Goal: Transaction & Acquisition: Purchase product/service

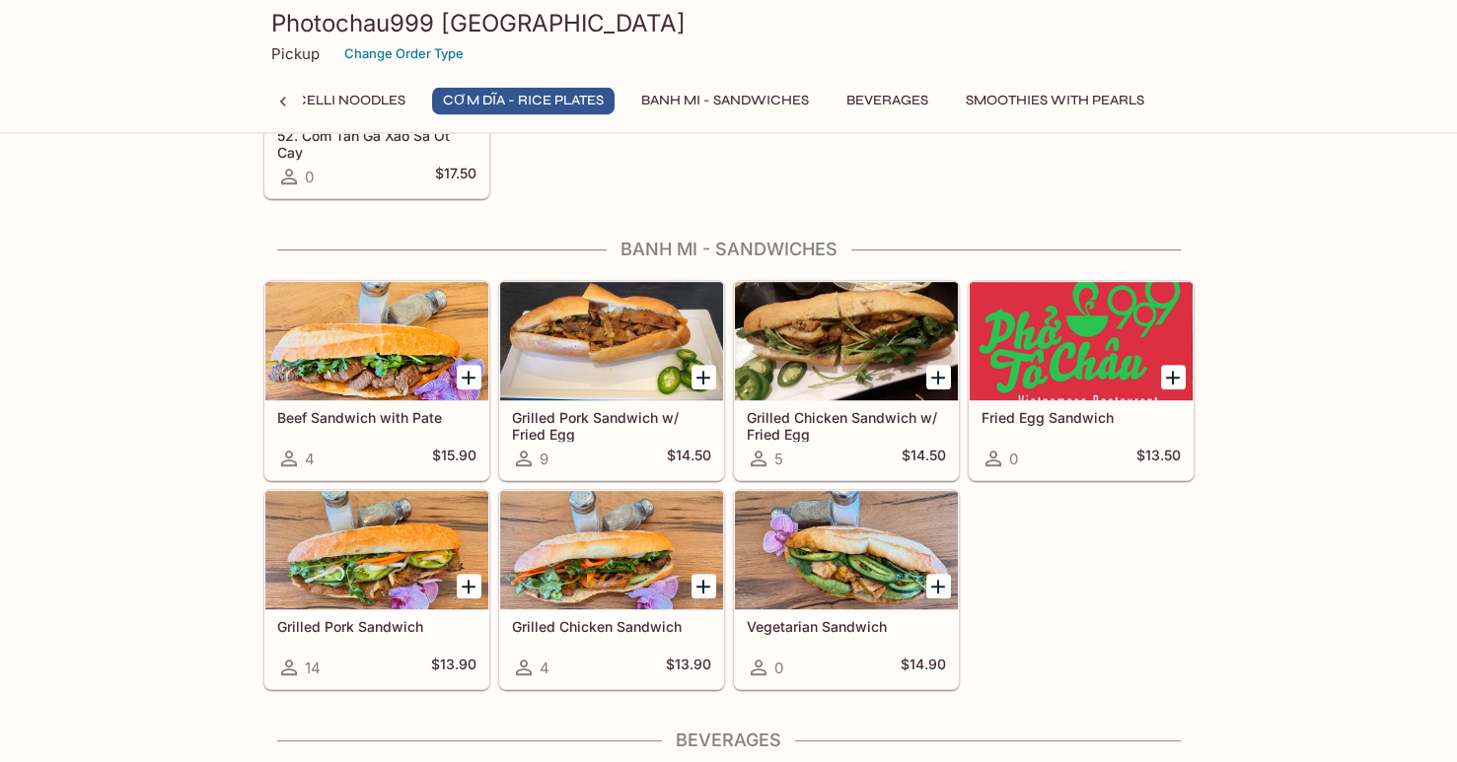
scroll to position [3803, 0]
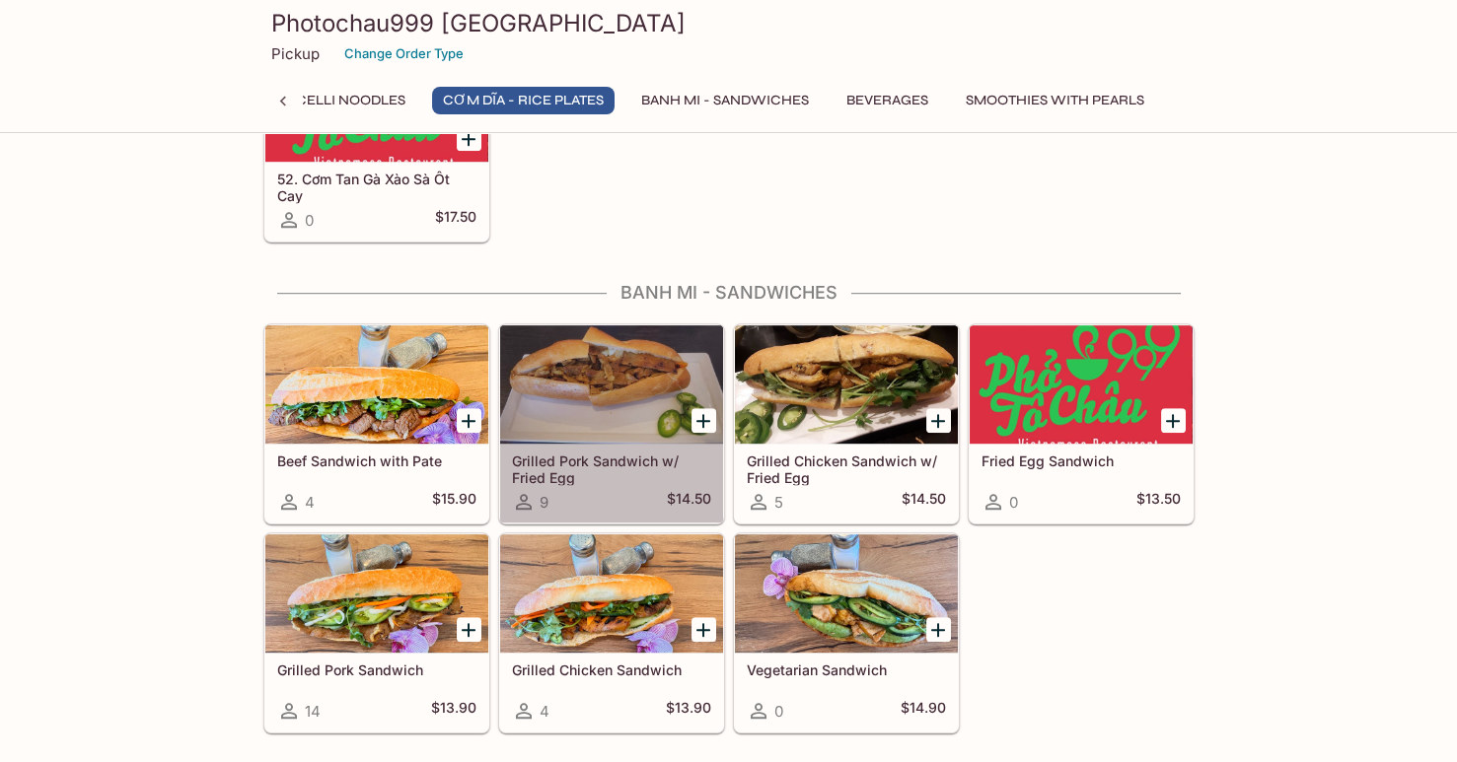
click at [578, 392] on div at bounding box center [611, 384] width 223 height 118
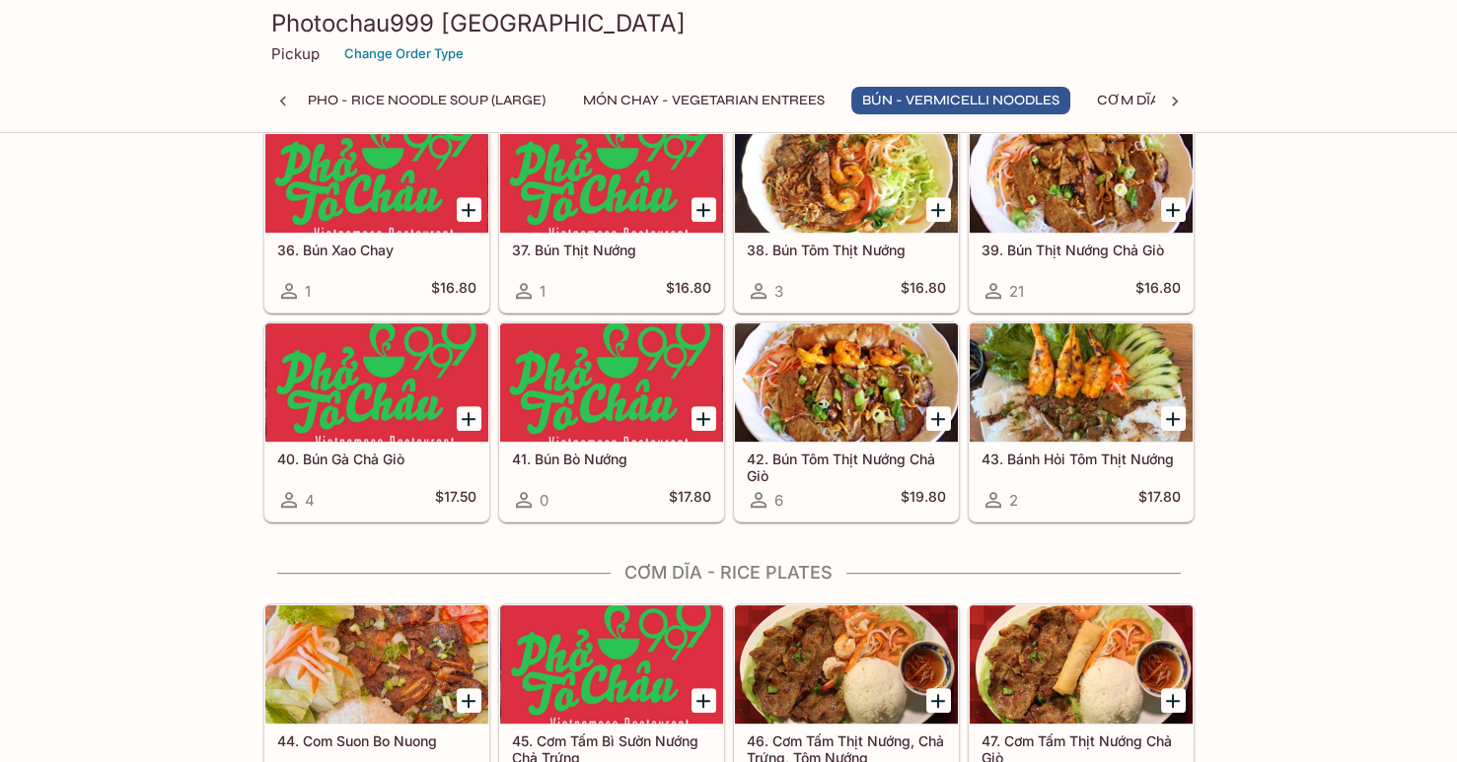
scroll to position [0, 239]
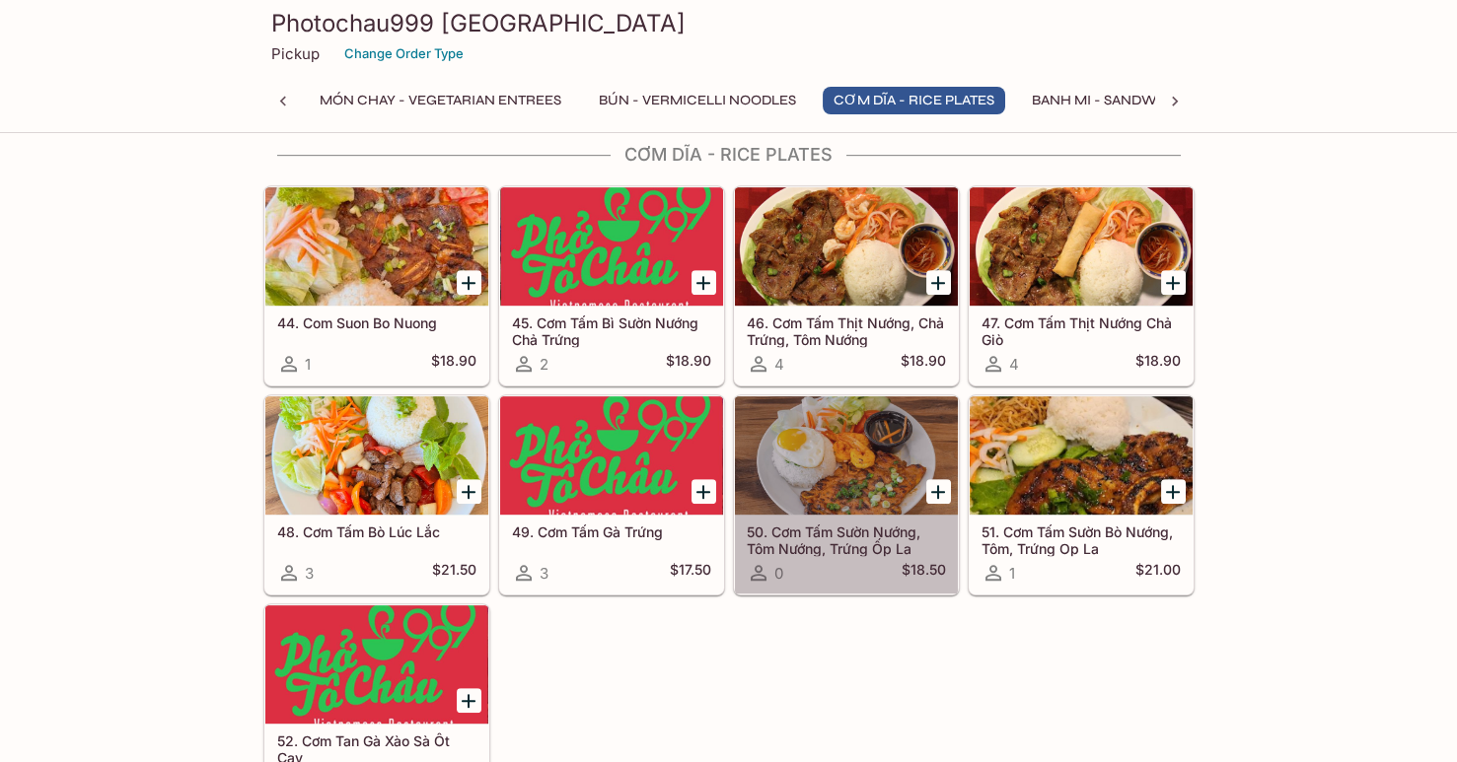
click at [840, 468] on div at bounding box center [846, 455] width 223 height 118
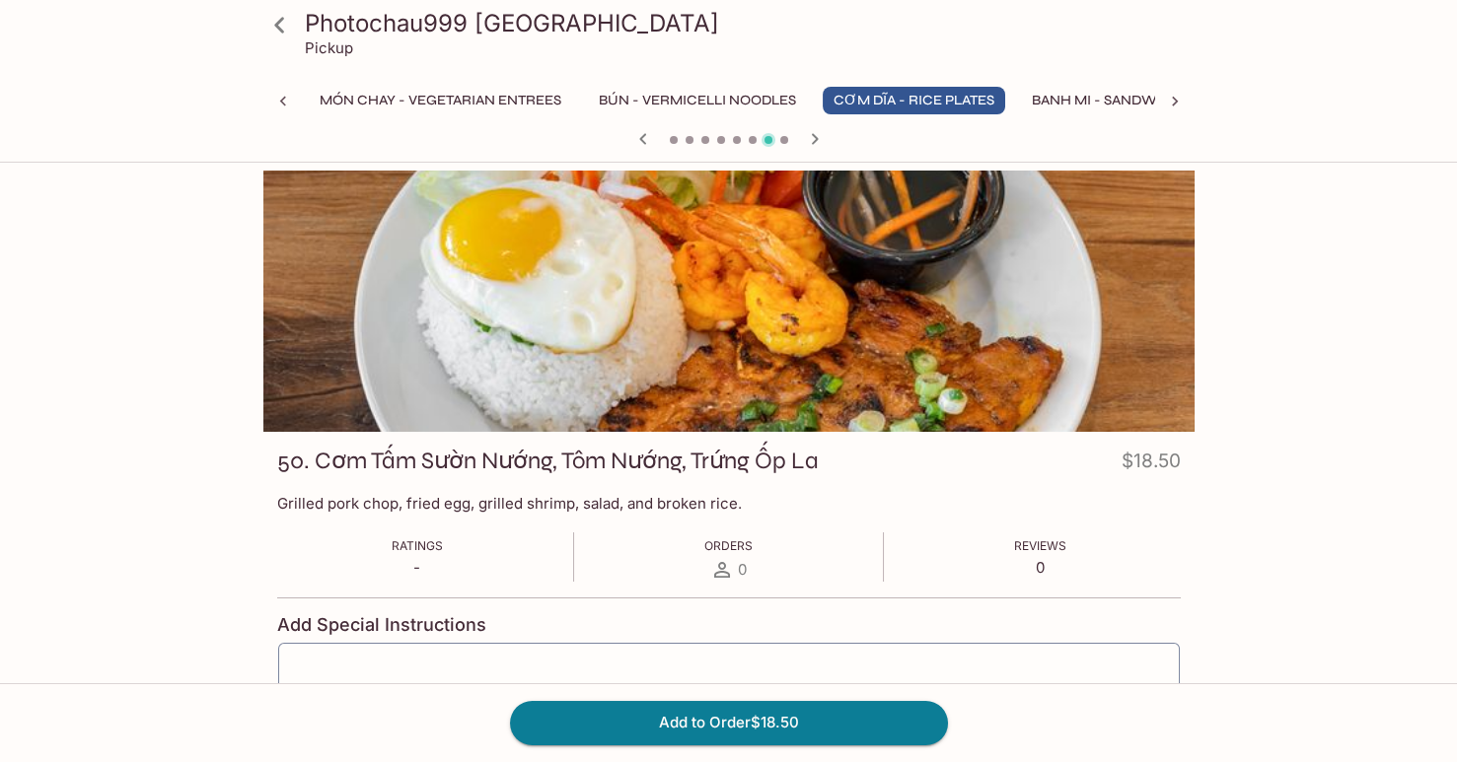
scroll to position [173, 0]
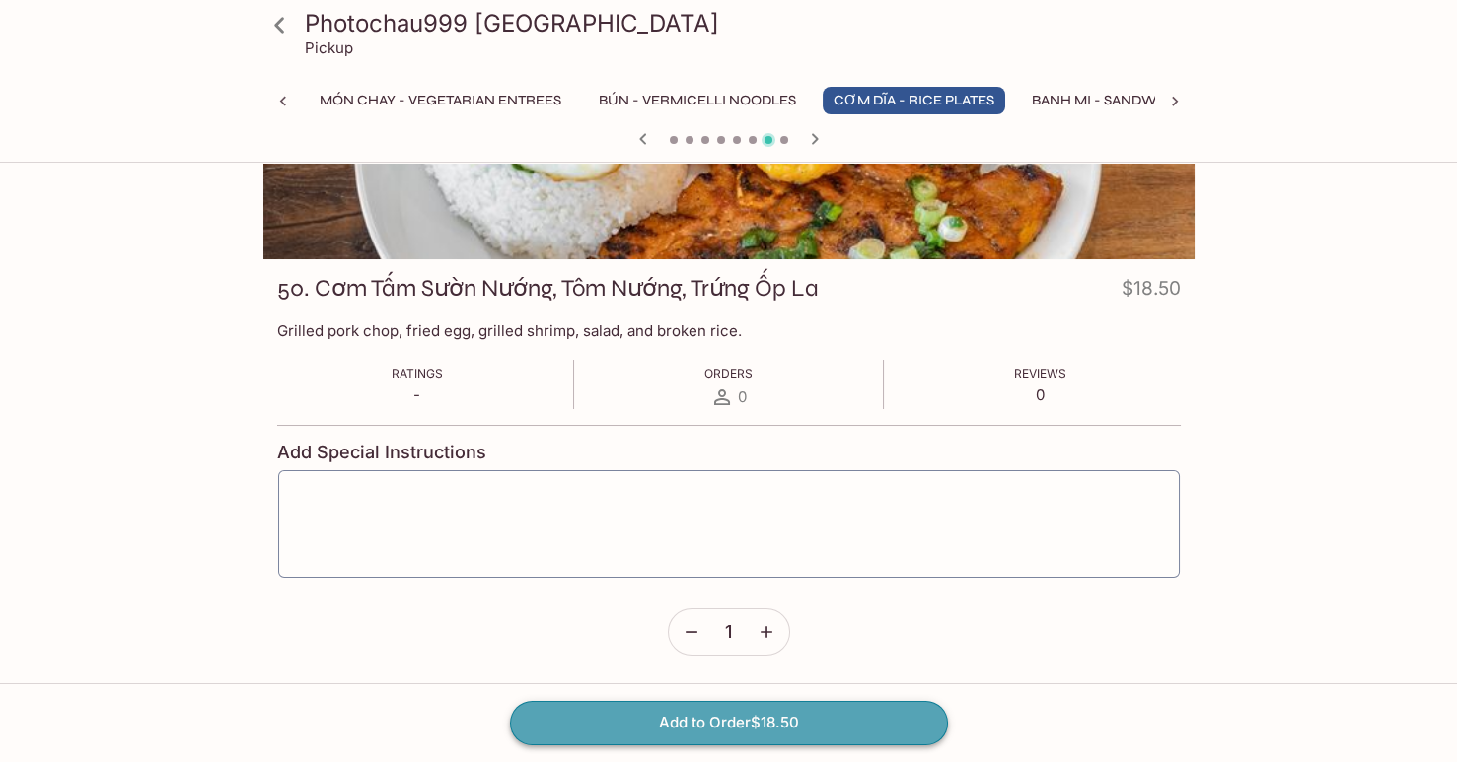
click at [608, 717] on button "Add to Order $18.50" at bounding box center [729, 722] width 438 height 43
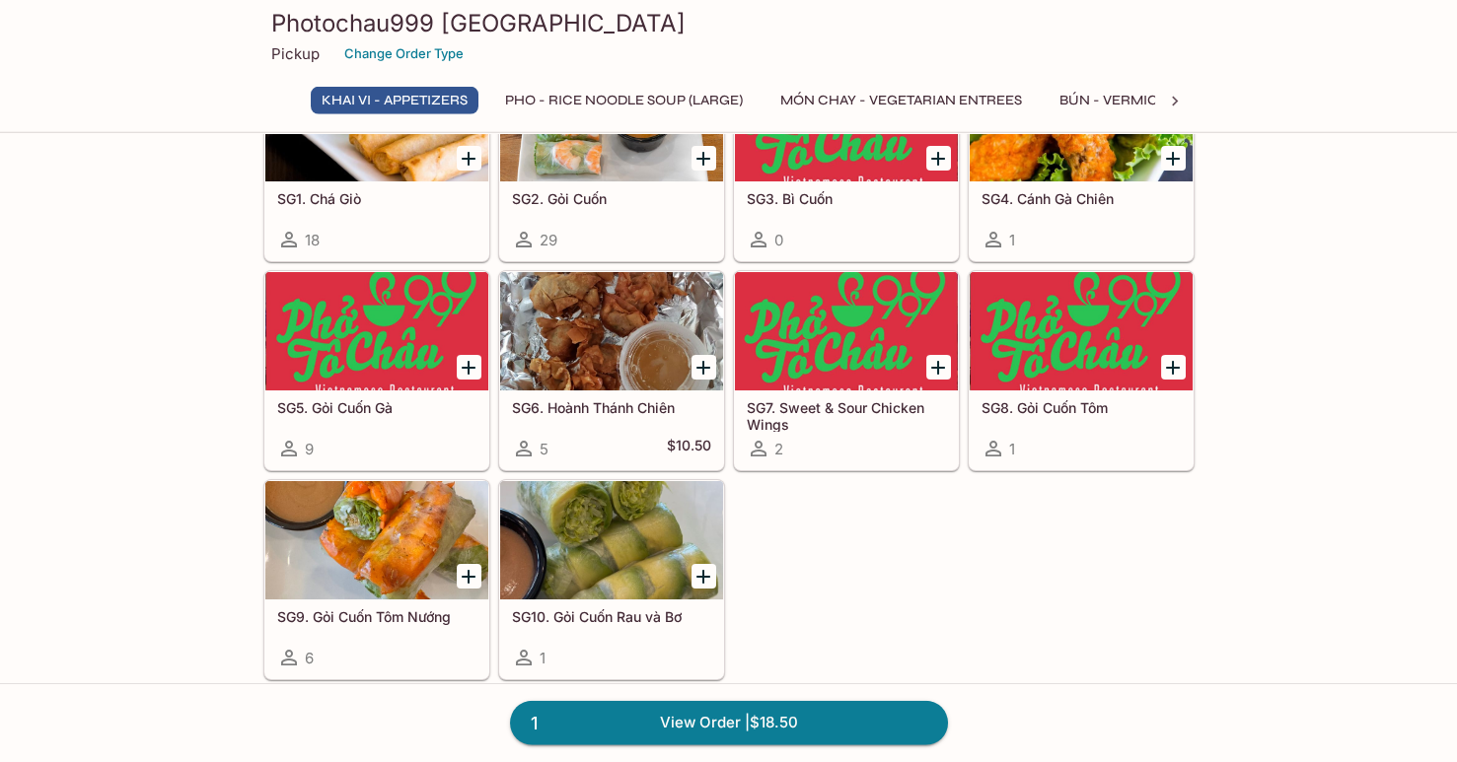
scroll to position [314, 0]
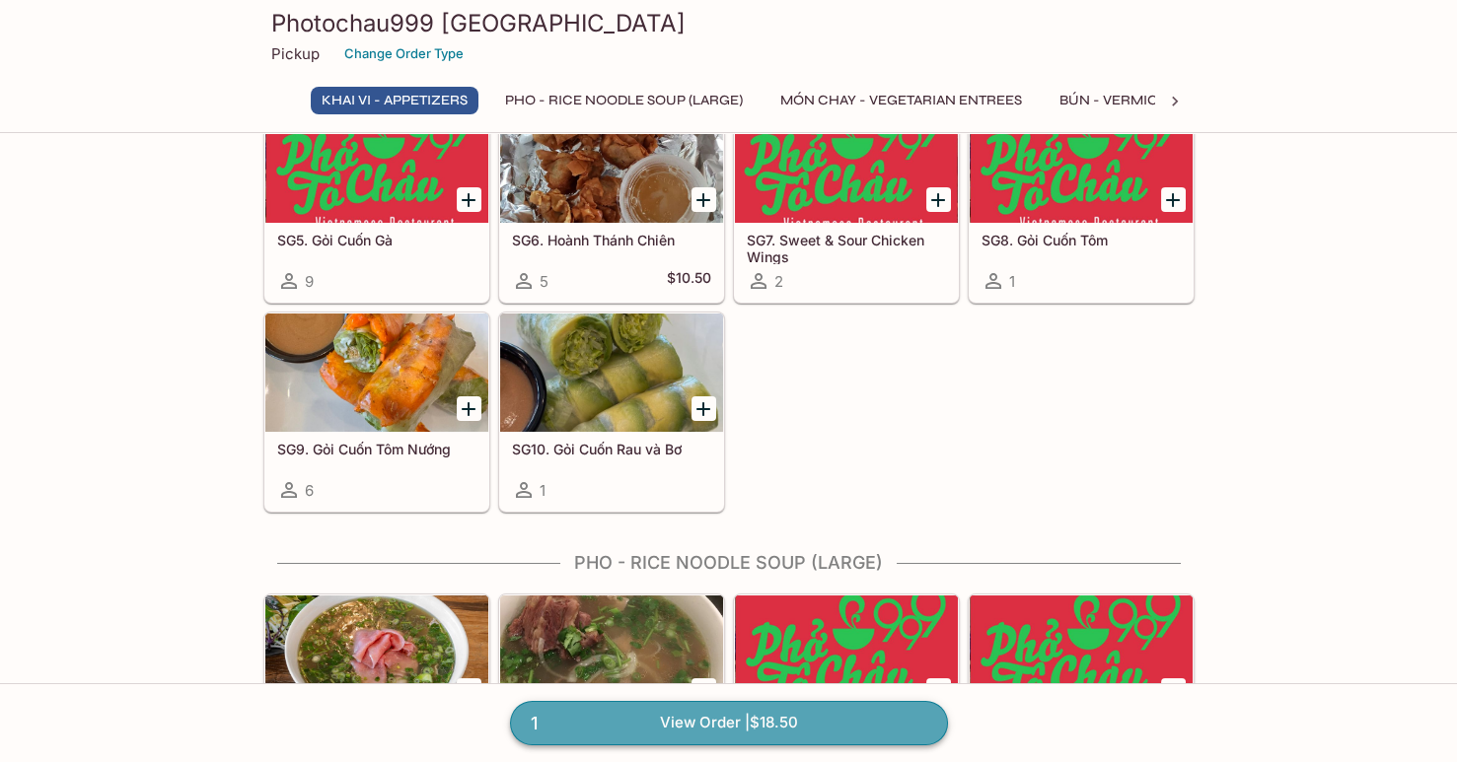
click at [893, 714] on link "1 View Order | $18.50" at bounding box center [729, 722] width 438 height 43
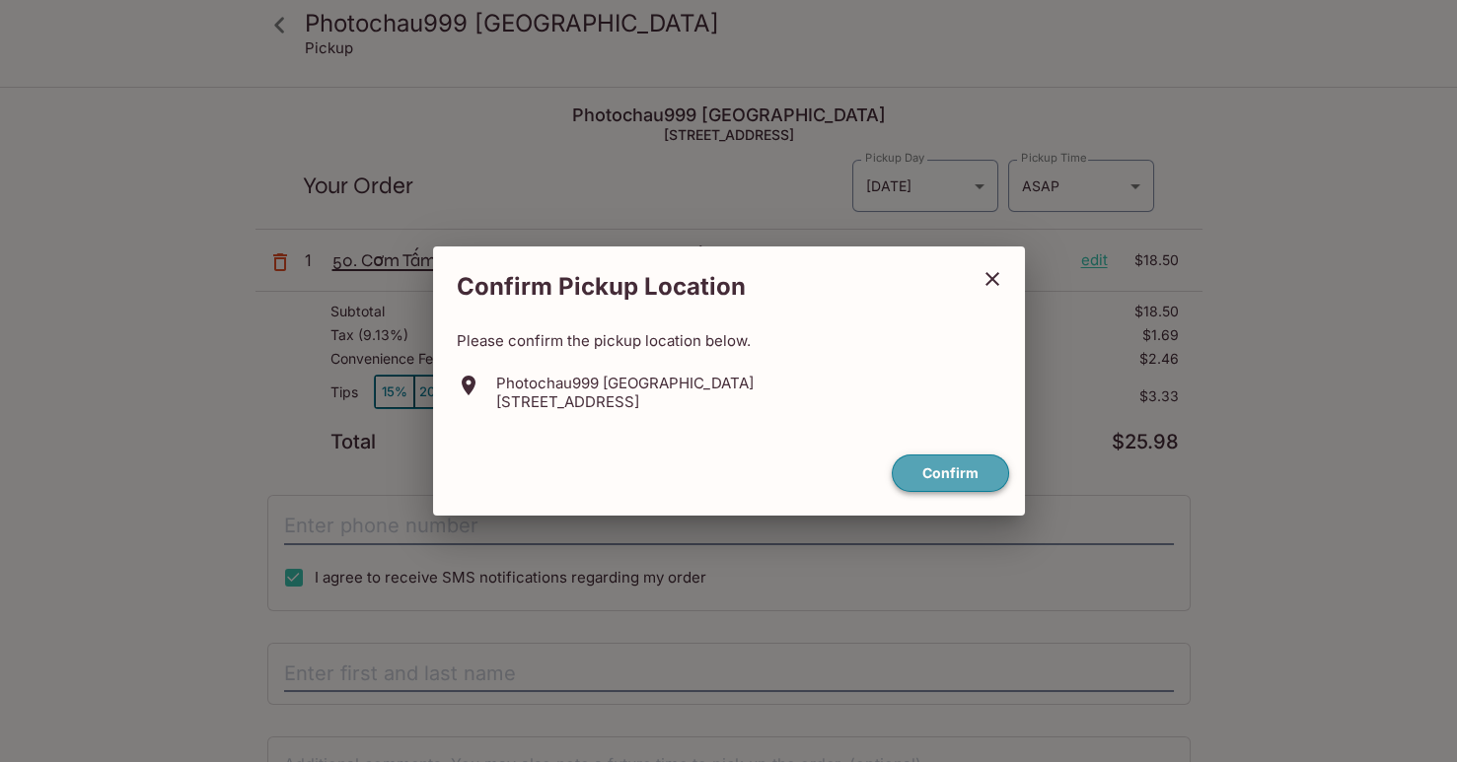
click at [960, 485] on button "Confirm" at bounding box center [950, 474] width 117 height 38
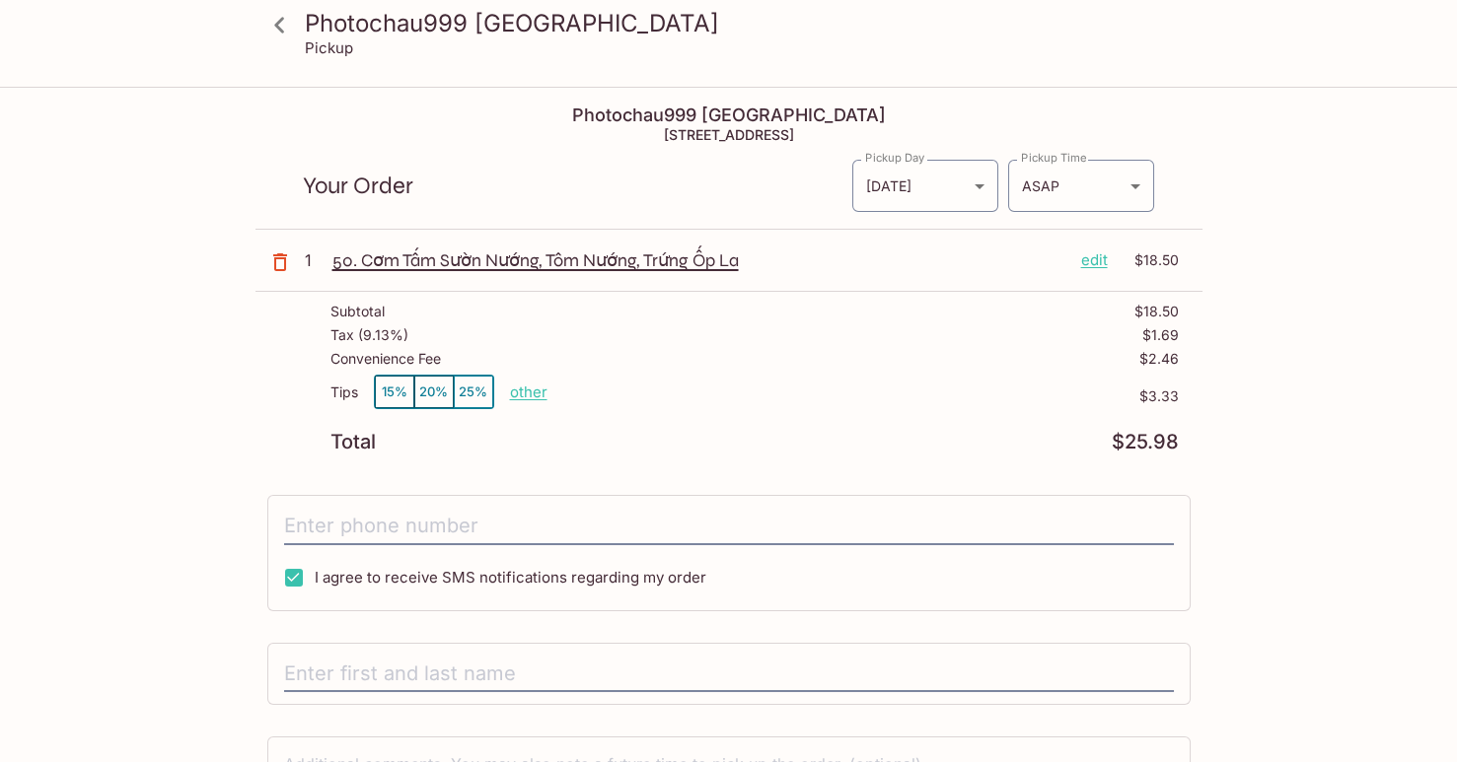
click at [534, 395] on p "other" at bounding box center [528, 392] width 37 height 19
drag, startPoint x: 647, startPoint y: 395, endPoint x: 733, endPoint y: 393, distance: 85.9
click at [675, 393] on input "3.33" at bounding box center [642, 393] width 63 height 22
type input "0.00"
click at [746, 451] on div "Total $25.98" at bounding box center [754, 442] width 848 height 19
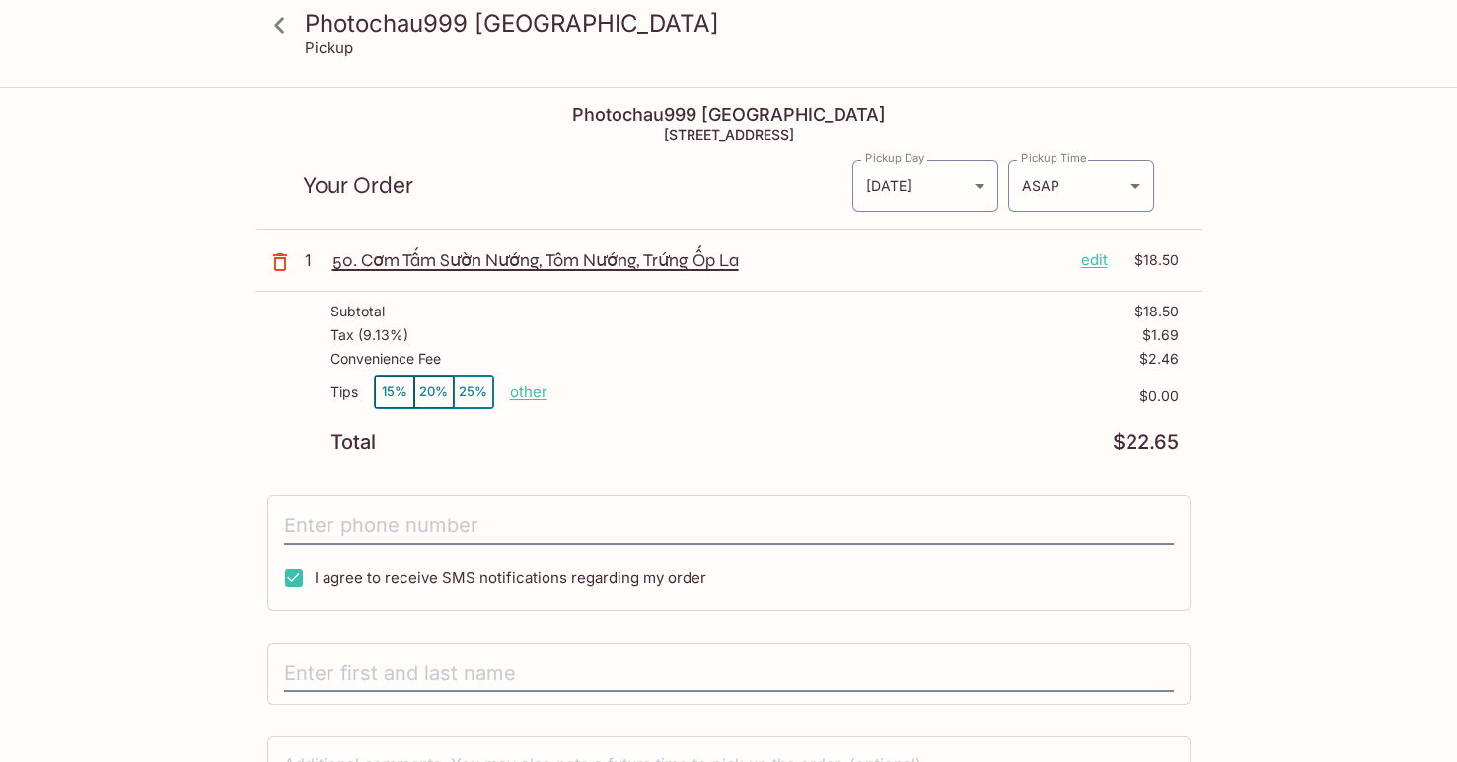
click at [746, 451] on div "Total $22.65" at bounding box center [754, 442] width 848 height 19
